Goal: Task Accomplishment & Management: Manage account settings

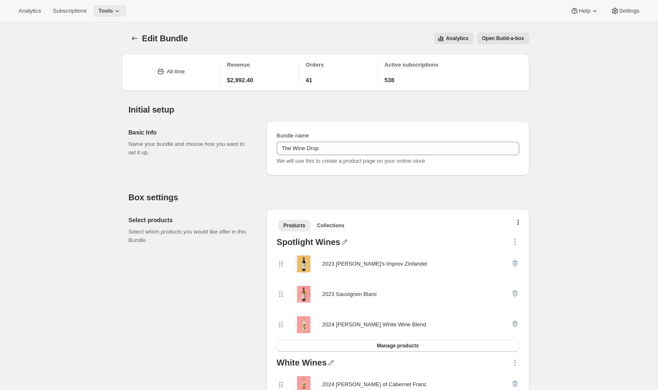
click at [113, 11] on span "Tools" at bounding box center [105, 11] width 15 height 7
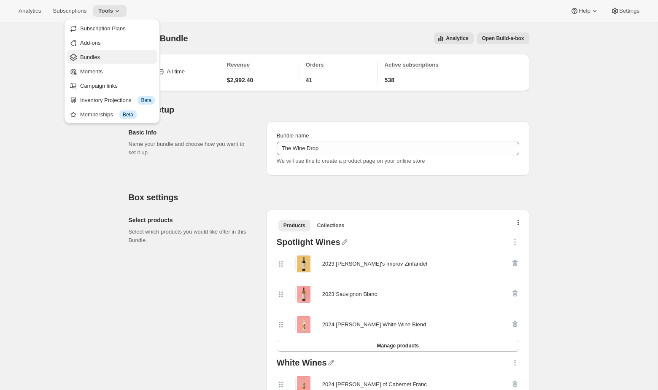
click at [96, 54] on span "Bundles" at bounding box center [90, 57] width 20 height 6
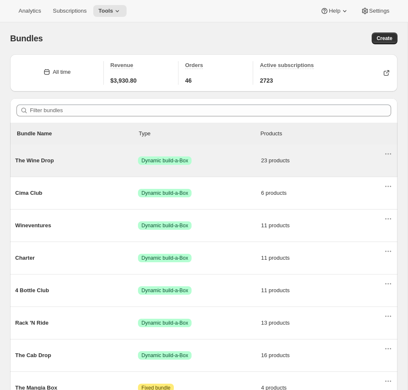
click at [224, 159] on span "Success Dynamic build-a-Box" at bounding box center [199, 160] width 123 height 8
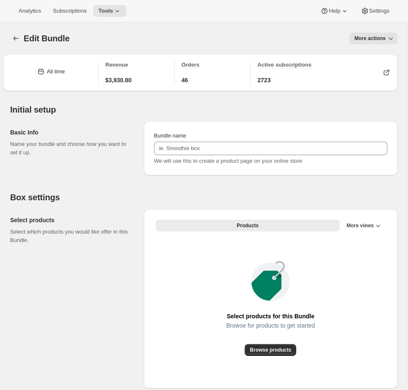
type input "The Wine Drop"
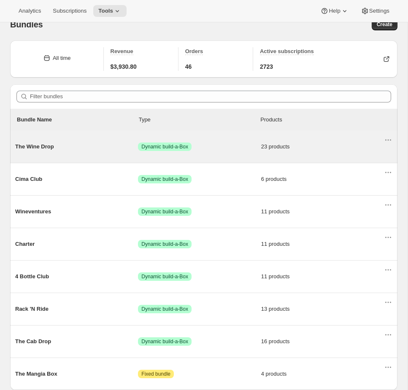
scroll to position [16, 0]
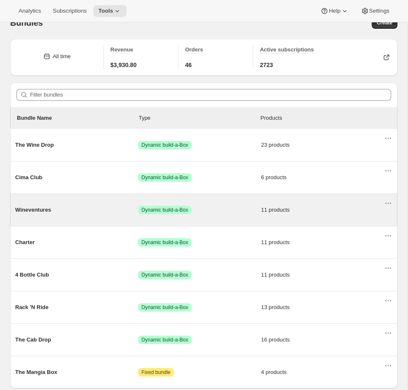
click at [161, 203] on div "Wineventures Success Dynamic build-a-Box 11 products" at bounding box center [199, 210] width 369 height 22
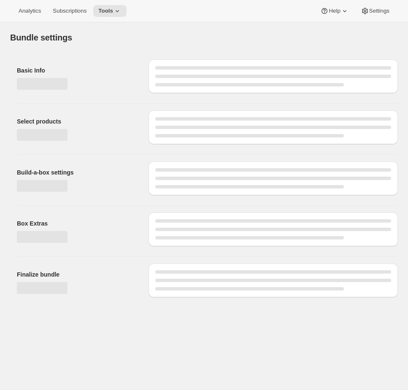
type input "Wineventures"
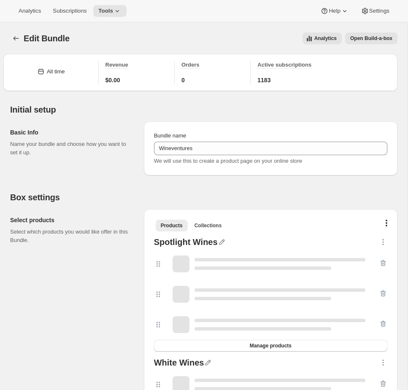
click at [370, 35] on button "Open Build-a-box" at bounding box center [371, 38] width 52 height 12
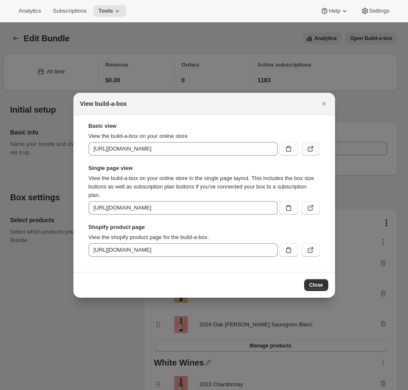
click at [312, 152] on icon ":rm3:" at bounding box center [310, 149] width 8 height 8
click at [111, 41] on div at bounding box center [204, 195] width 408 height 390
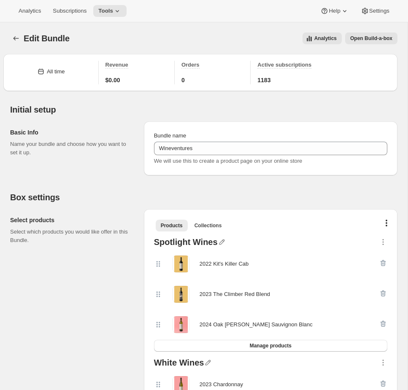
click at [111, 21] on div "Analytics Subscriptions Tools Help Settings" at bounding box center [204, 11] width 408 height 22
click at [111, 11] on span "Tools" at bounding box center [105, 11] width 15 height 7
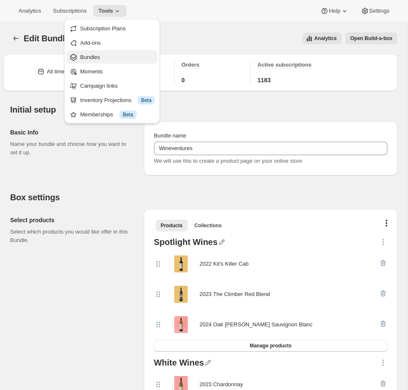
click at [99, 56] on span "Bundles" at bounding box center [90, 57] width 20 height 6
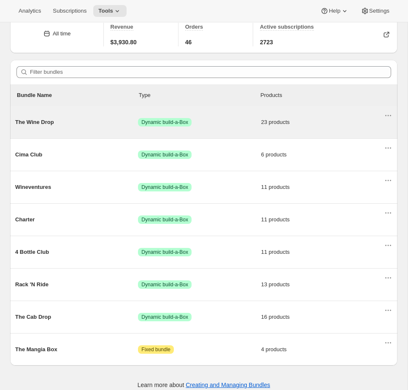
scroll to position [48, 0]
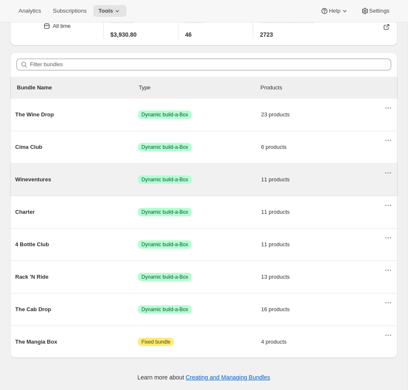
click at [199, 175] on span "Success Dynamic build-a-Box" at bounding box center [199, 179] width 123 height 8
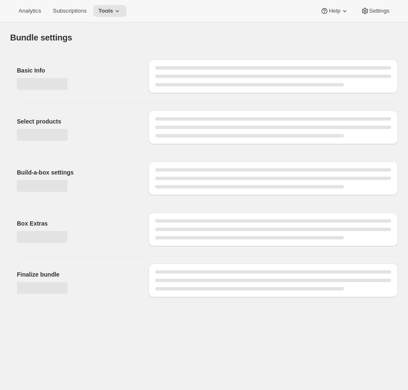
type input "Wineventures"
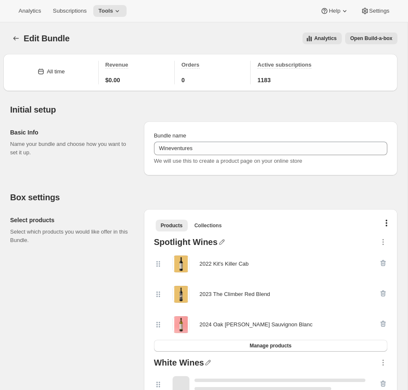
click at [372, 41] on span "Open Build-a-box" at bounding box center [371, 38] width 42 height 7
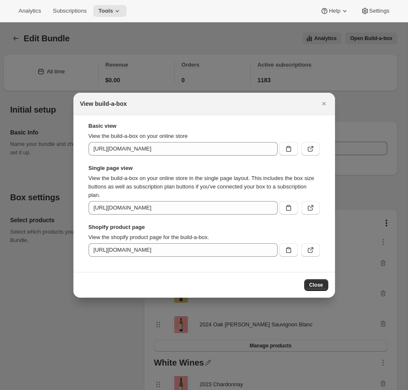
click at [270, 64] on div at bounding box center [204, 195] width 408 height 390
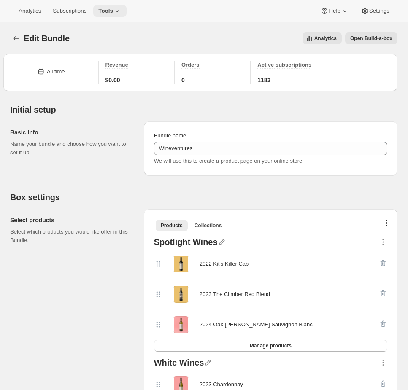
click at [120, 10] on icon at bounding box center [117, 11] width 8 height 8
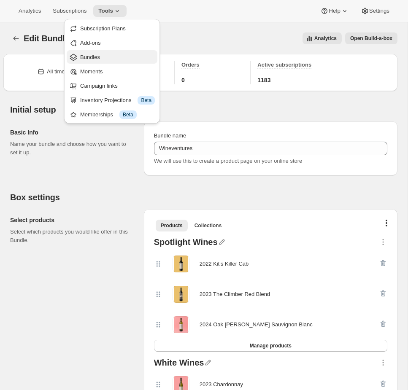
click at [89, 52] on button "Bundles" at bounding box center [112, 56] width 91 height 13
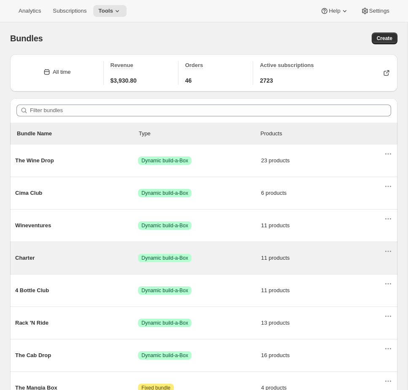
scroll to position [48, 0]
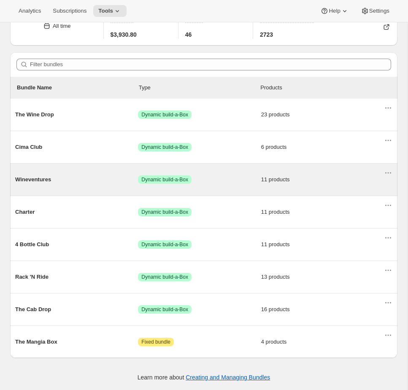
click at [92, 176] on span "Wineventures" at bounding box center [76, 179] width 123 height 8
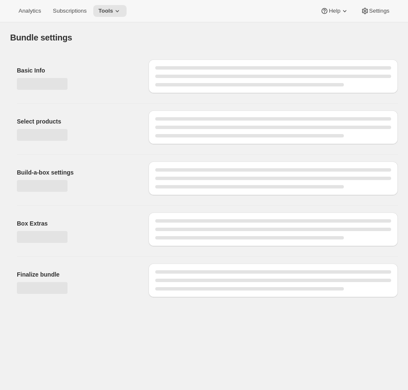
type input "Wineventures"
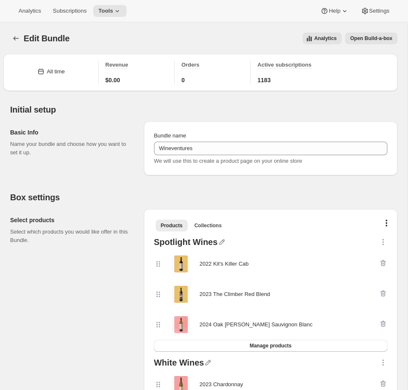
click at [388, 39] on span "Open Build-a-box" at bounding box center [371, 38] width 42 height 7
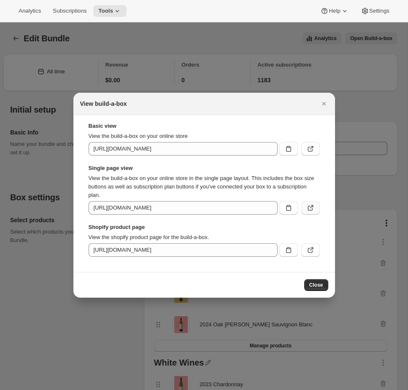
click at [310, 207] on icon ":rud:" at bounding box center [310, 208] width 8 height 8
click at [217, 49] on div at bounding box center [204, 195] width 408 height 390
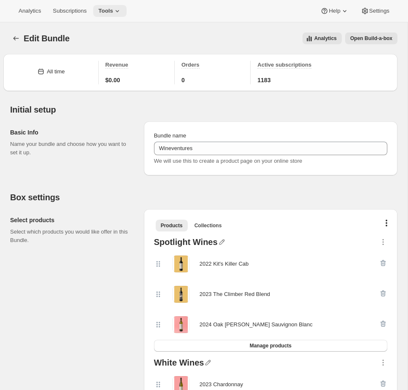
click at [117, 10] on icon at bounding box center [117, 11] width 8 height 8
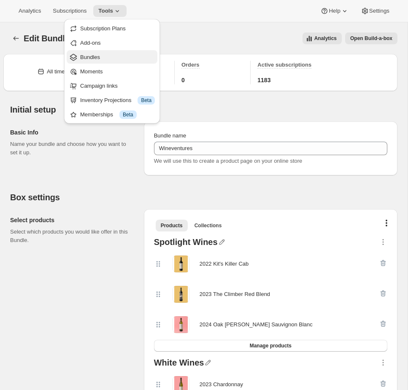
click at [91, 54] on span "Bundles" at bounding box center [90, 57] width 20 height 6
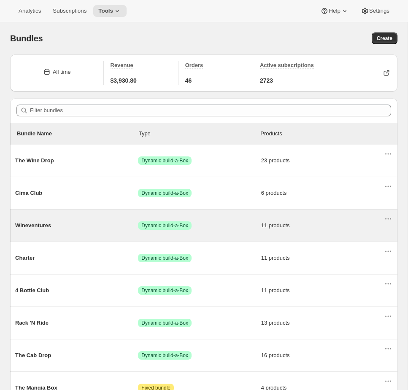
scroll to position [48, 0]
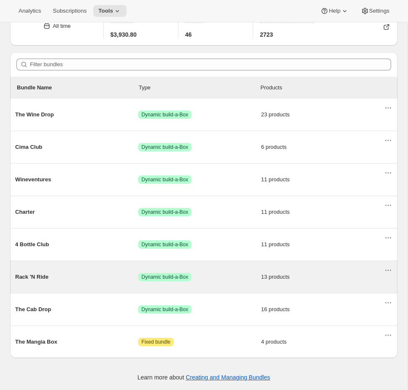
click at [251, 284] on div "Rack 'N Ride Success Dynamic build-a-Box 13 products" at bounding box center [199, 277] width 369 height 22
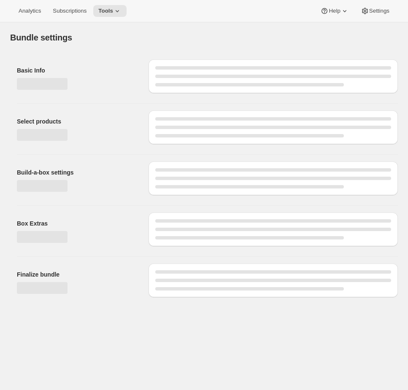
type input "Rack 'N Ride"
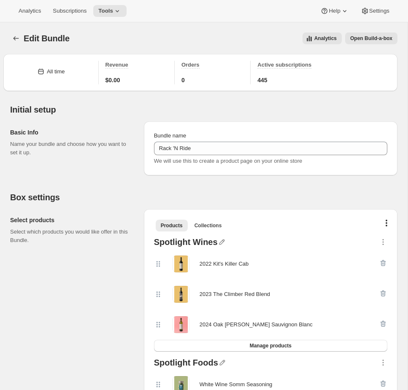
click at [384, 38] on span "Open Build-a-box" at bounding box center [371, 38] width 42 height 7
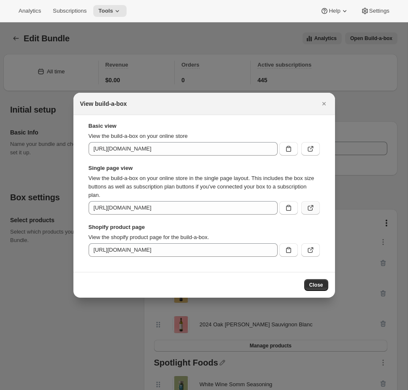
click at [308, 207] on icon ":r132:" at bounding box center [310, 208] width 5 height 5
drag, startPoint x: 121, startPoint y: 81, endPoint x: 122, endPoint y: 64, distance: 17.4
click at [121, 80] on div at bounding box center [204, 195] width 408 height 390
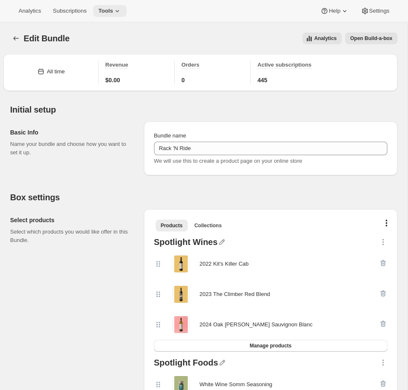
click at [121, 8] on icon at bounding box center [117, 11] width 8 height 8
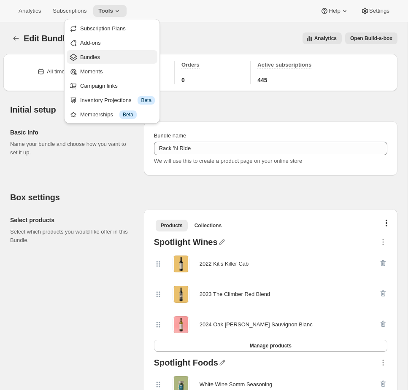
click at [100, 55] on span "Bundles" at bounding box center [90, 57] width 20 height 6
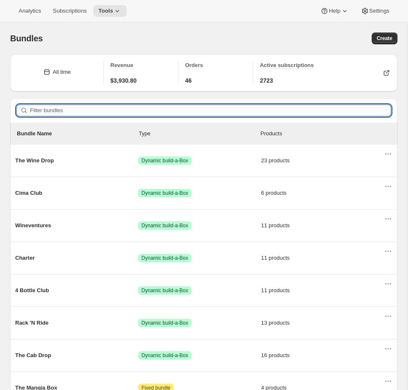
click at [114, 112] on input "Filter bundles" at bounding box center [210, 111] width 361 height 12
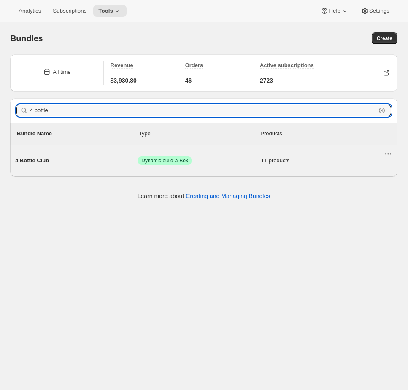
type input "4 bottle"
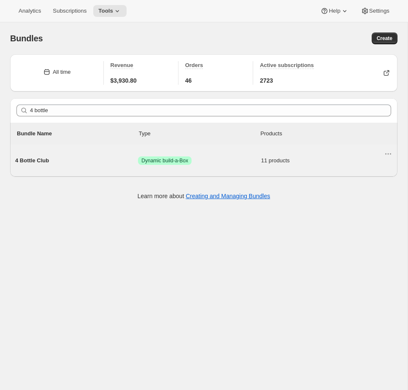
click at [121, 167] on div "4 Bottle Club Success Dynamic build-a-Box 11 products" at bounding box center [199, 161] width 369 height 22
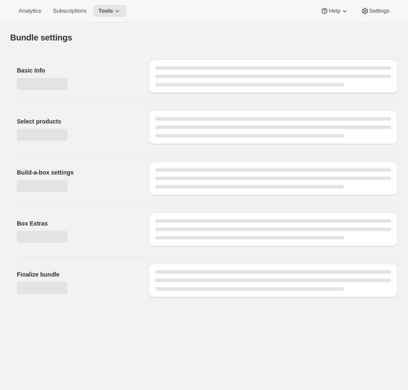
type input "4 Bottle Club"
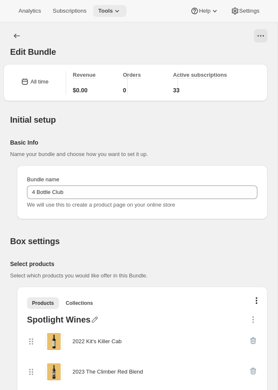
click at [121, 7] on icon at bounding box center [117, 11] width 8 height 8
click at [232, 37] on div at bounding box center [153, 35] width 229 height 13
click at [255, 32] on button "View actions for Edit Bundle" at bounding box center [260, 35] width 13 height 13
click at [242, 64] on button "Open Build-a-box" at bounding box center [242, 68] width 48 height 13
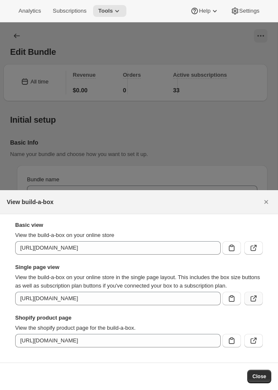
click at [251, 294] on button ":r174:" at bounding box center [254, 298] width 19 height 13
click at [108, 8] on span "Tools" at bounding box center [105, 11] width 15 height 7
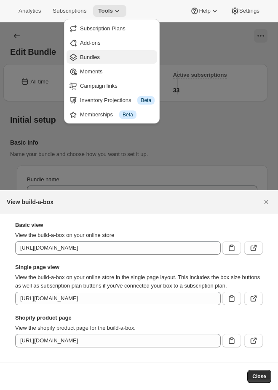
click at [90, 56] on span "Bundles" at bounding box center [90, 57] width 20 height 6
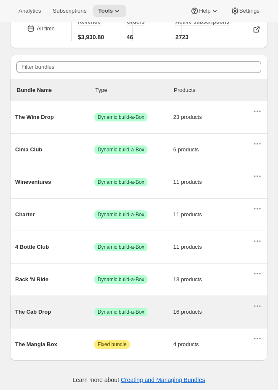
scroll to position [44, 0]
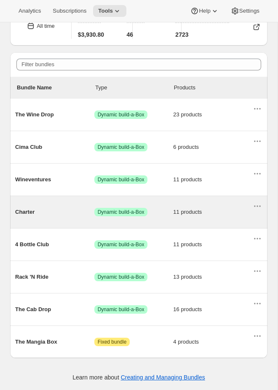
click at [167, 211] on span "Success Dynamic build-a-Box" at bounding box center [133, 212] width 79 height 8
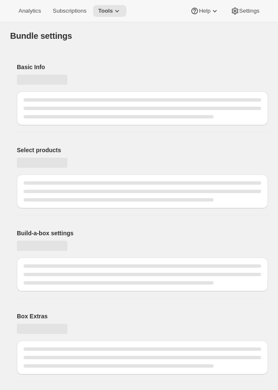
type input "Charter"
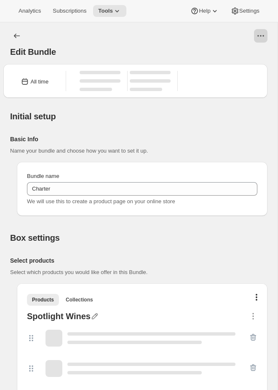
click at [263, 38] on icon "View actions for Edit Bundle" at bounding box center [261, 36] width 8 height 8
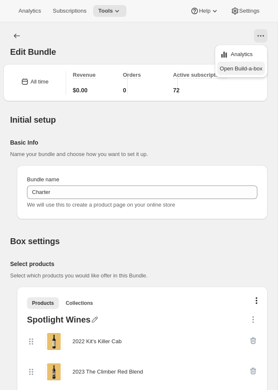
click at [243, 66] on span "Open Build-a-box" at bounding box center [241, 68] width 43 height 6
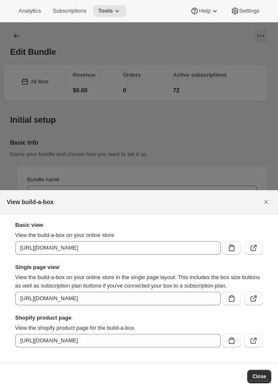
click at [254, 295] on icon ":r1bs:" at bounding box center [254, 298] width 8 height 8
click at [106, 34] on div at bounding box center [139, 195] width 278 height 390
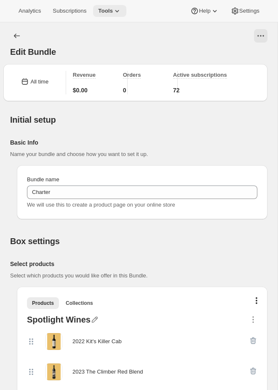
click at [110, 12] on span "Tools" at bounding box center [105, 11] width 15 height 7
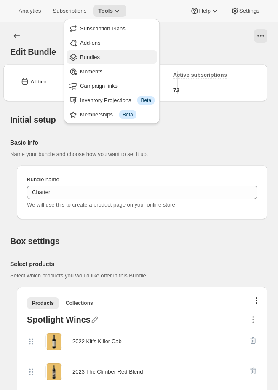
click at [91, 55] on span "Bundles" at bounding box center [90, 57] width 20 height 6
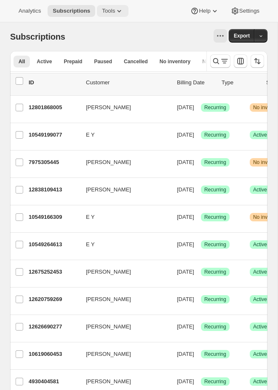
click at [113, 8] on span "Tools" at bounding box center [108, 11] width 13 height 7
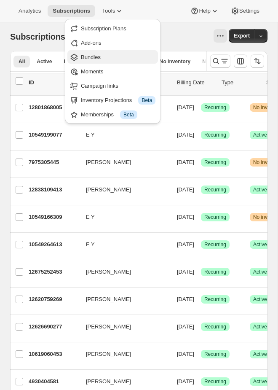
click at [95, 54] on span "Bundles" at bounding box center [91, 57] width 20 height 6
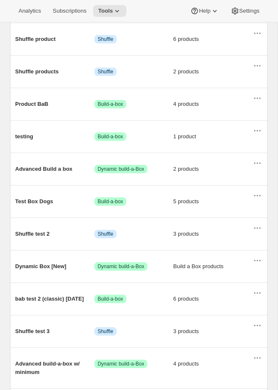
scroll to position [160, 0]
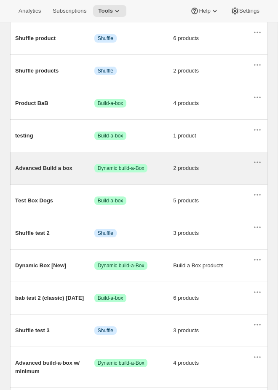
click at [147, 181] on div "Advanced Build a box Success Dynamic build-a-Box 2 products" at bounding box center [139, 168] width 258 height 32
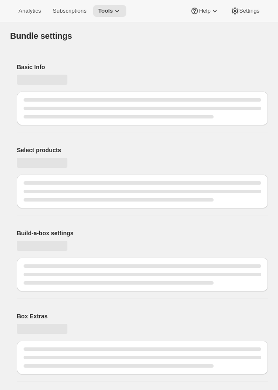
type input "Advanced Build a box"
radio input "true"
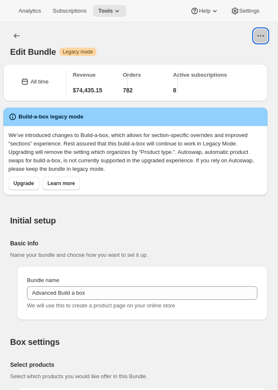
click at [267, 32] on button "View actions for Edit Bundle" at bounding box center [260, 35] width 13 height 13
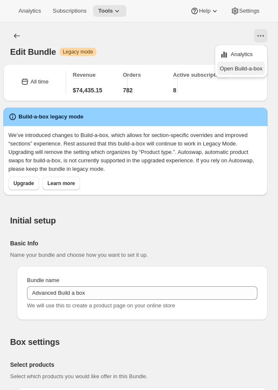
click at [251, 67] on span "Open Build-a-box" at bounding box center [241, 68] width 43 height 6
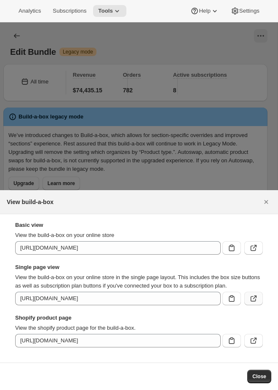
click at [254, 299] on icon ":rgr:" at bounding box center [254, 298] width 8 height 8
click at [264, 198] on icon "Close" at bounding box center [266, 202] width 8 height 8
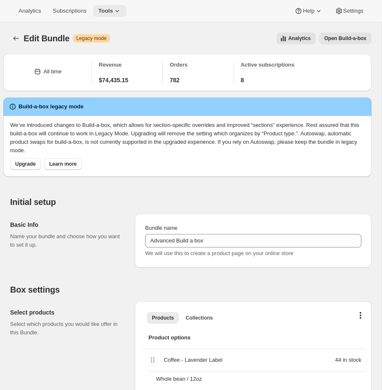
click at [111, 10] on span "Tools" at bounding box center [105, 11] width 15 height 7
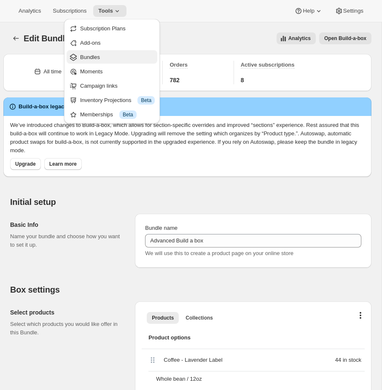
click at [103, 54] on span "Bundles" at bounding box center [117, 57] width 75 height 8
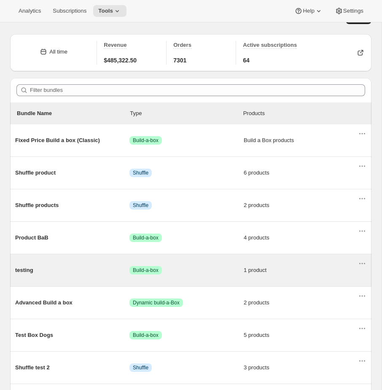
scroll to position [27, 0]
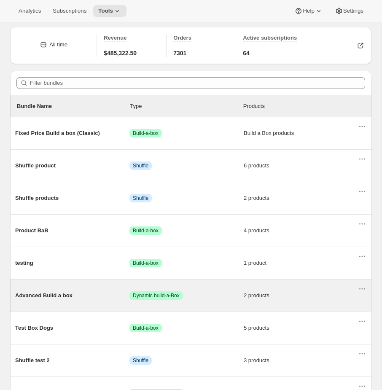
click at [206, 297] on span "Success Dynamic build-a-Box" at bounding box center [186, 295] width 114 height 8
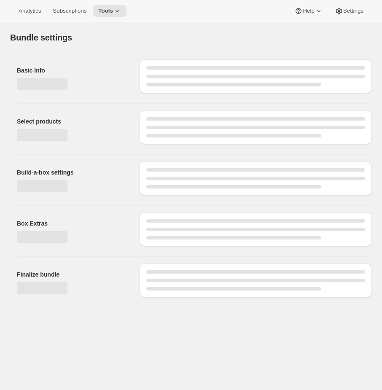
type input "Advanced Build a box"
radio input "true"
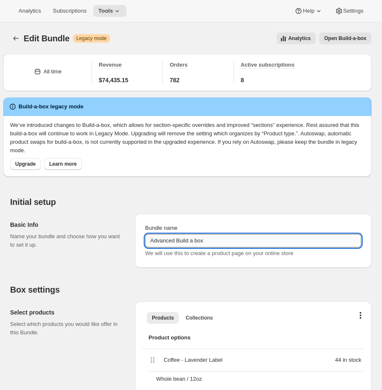
click at [217, 240] on input "Advanced Build a box" at bounding box center [253, 240] width 216 height 13
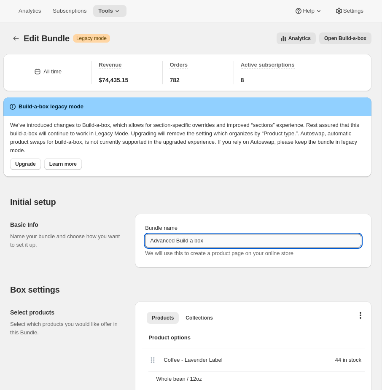
click at [217, 240] on input "Advanced Build a box" at bounding box center [253, 240] width 216 height 13
click at [278, 38] on span "Open Build-a-box" at bounding box center [345, 38] width 42 height 7
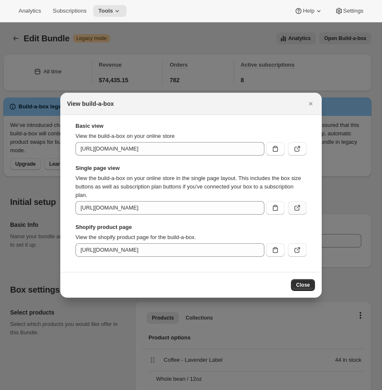
click at [278, 211] on icon ":rnr:" at bounding box center [297, 208] width 8 height 8
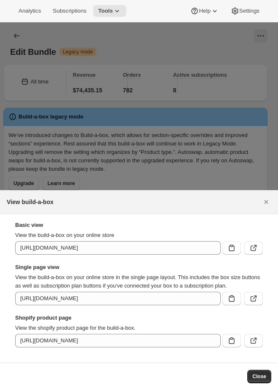
click at [116, 83] on div at bounding box center [139, 195] width 278 height 390
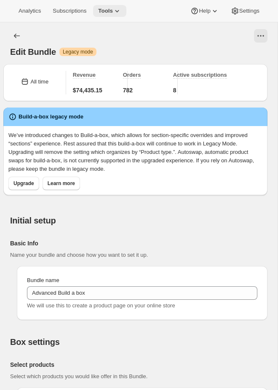
click at [113, 12] on span "Tools" at bounding box center [105, 11] width 15 height 7
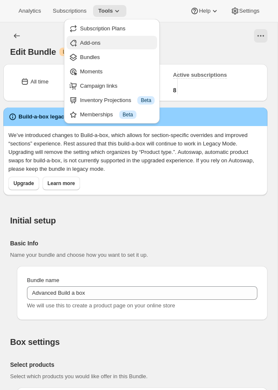
click at [105, 44] on span "Add-ons" at bounding box center [117, 43] width 75 height 8
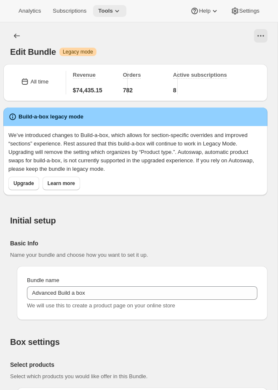
click at [118, 11] on icon at bounding box center [117, 11] width 8 height 8
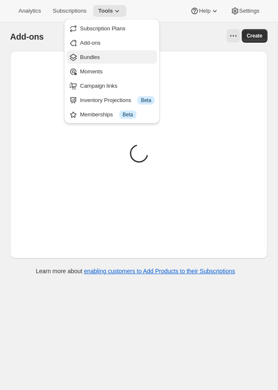
click at [112, 56] on span "Bundles" at bounding box center [117, 57] width 75 height 8
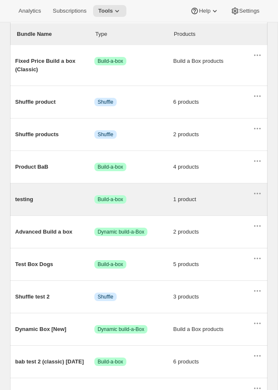
scroll to position [123, 0]
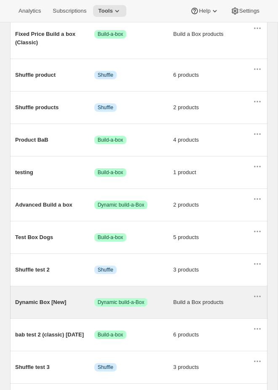
click at [120, 306] on span "Dynamic build-a-Box" at bounding box center [121, 302] width 47 height 7
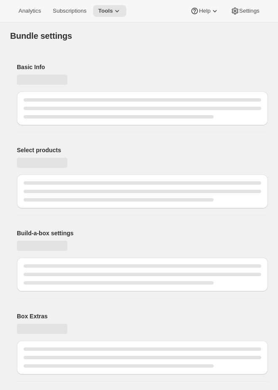
type input "Dynamic Box [New]"
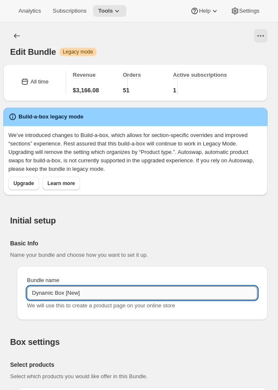
click at [108, 292] on input "Dynamic Box [New]" at bounding box center [142, 292] width 231 height 13
click at [260, 38] on icon "View actions for Edit Bundle" at bounding box center [261, 36] width 8 height 8
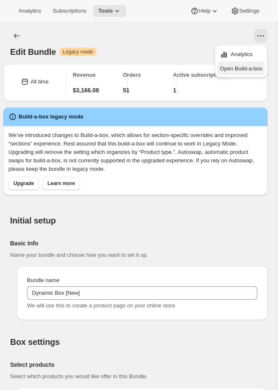
click at [252, 71] on span "Open Build-a-box" at bounding box center [241, 68] width 43 height 6
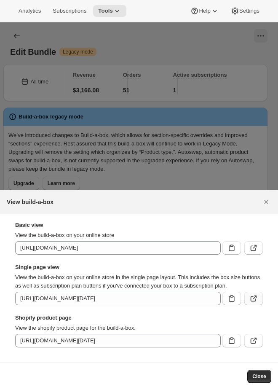
click at [254, 296] on icon ":rvd:" at bounding box center [254, 298] width 8 height 8
